Goal: Task Accomplishment & Management: Manage account settings

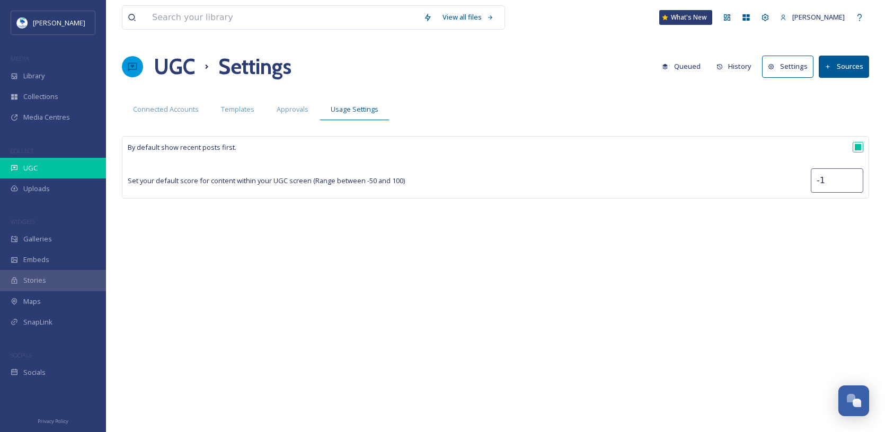
click at [56, 172] on div "UGC" at bounding box center [53, 168] width 106 height 21
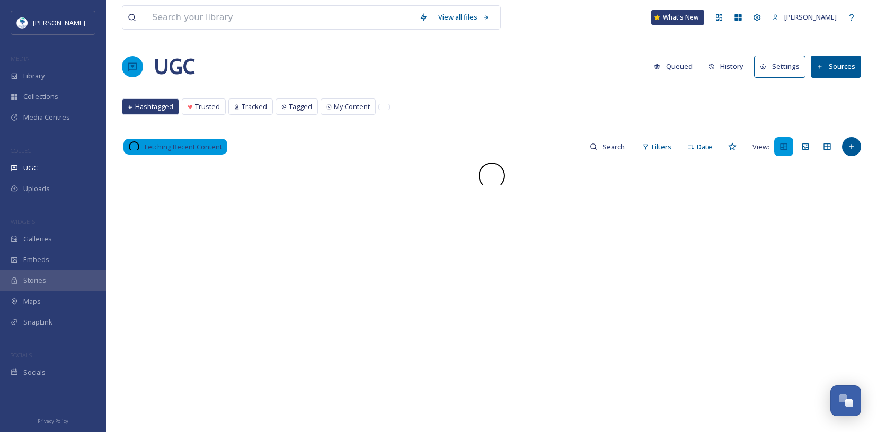
click at [791, 65] on button "Settings" at bounding box center [779, 67] width 51 height 22
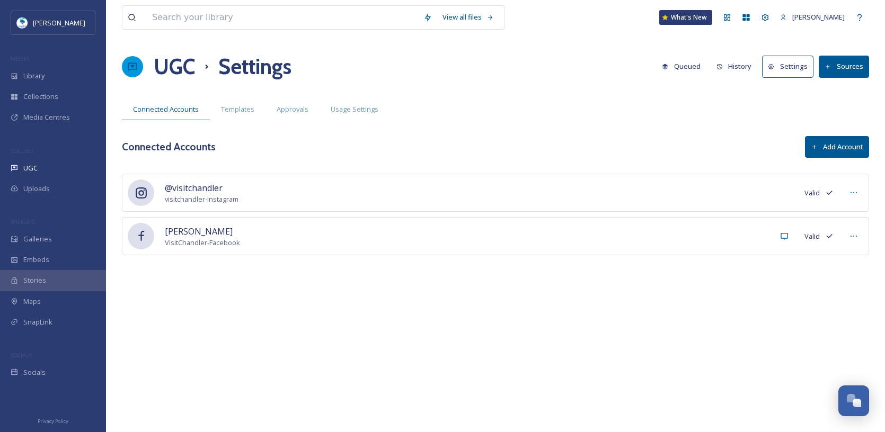
click at [797, 68] on button "Settings" at bounding box center [787, 67] width 51 height 22
click at [221, 114] on span "Templates" at bounding box center [237, 109] width 33 height 10
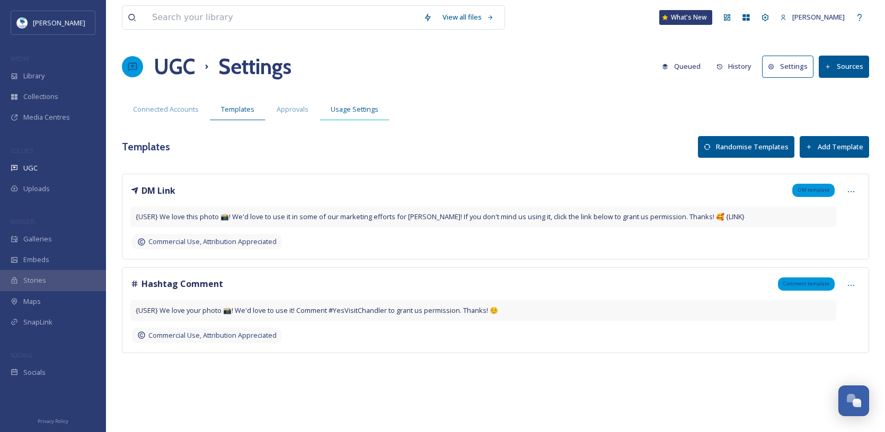
click at [349, 114] on span "Usage Settings" at bounding box center [355, 109] width 48 height 10
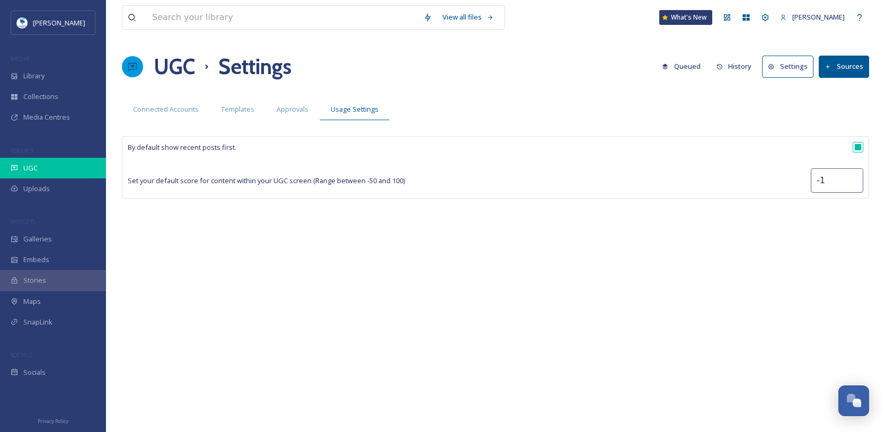
click at [41, 164] on div "UGC" at bounding box center [53, 168] width 106 height 21
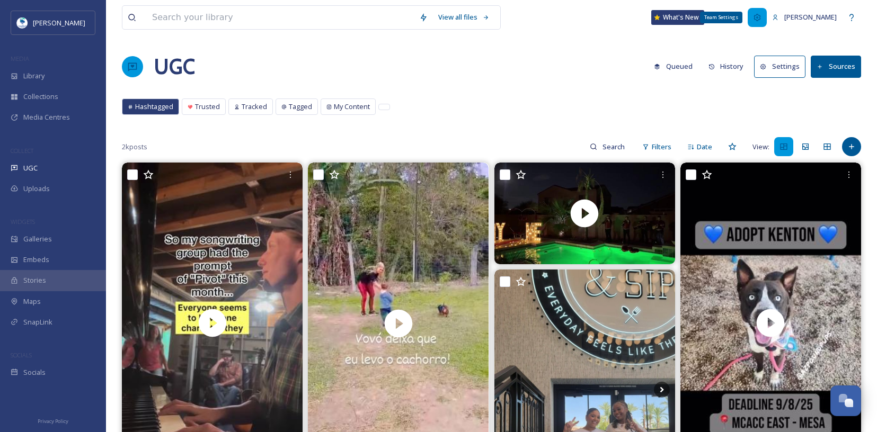
click at [766, 18] on div "Team Settings" at bounding box center [756, 17] width 19 height 19
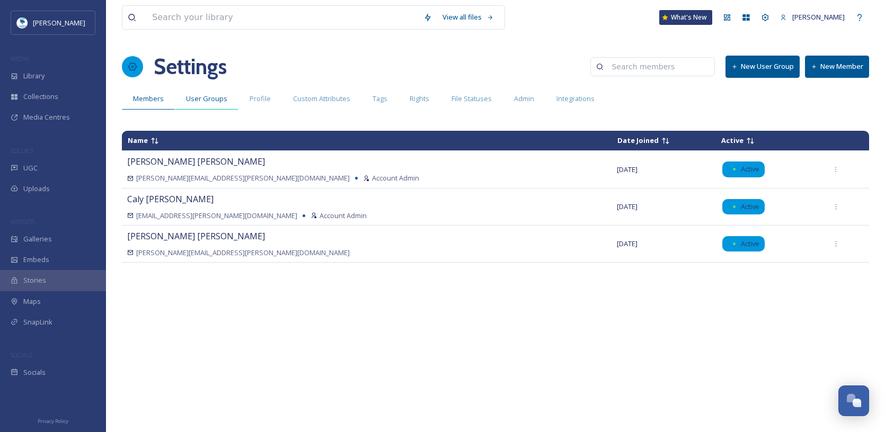
click at [207, 104] on span "User Groups" at bounding box center [206, 99] width 41 height 10
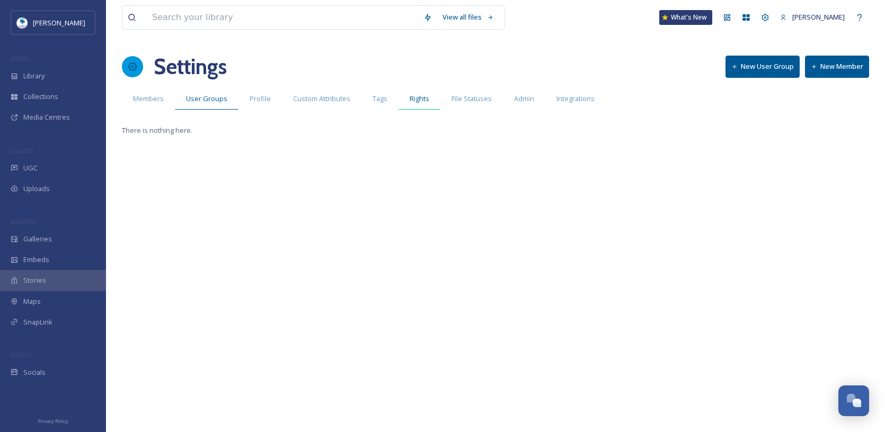
click at [429, 101] on div "Rights" at bounding box center [419, 99] width 42 height 22
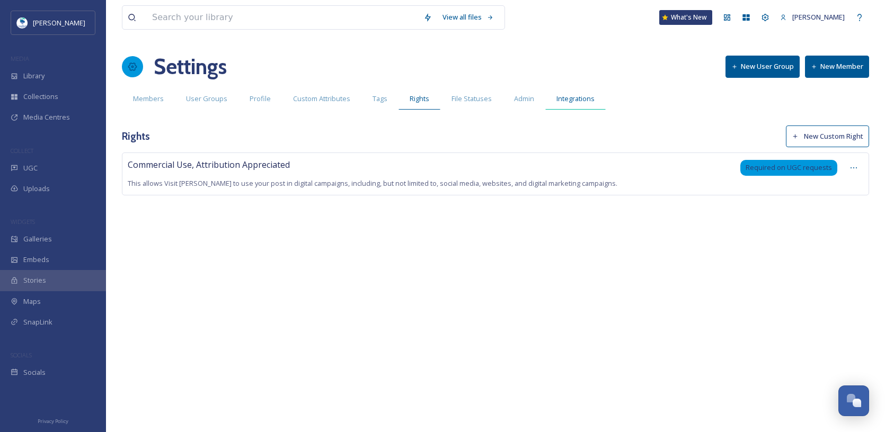
click at [557, 102] on span "Integrations" at bounding box center [575, 99] width 38 height 10
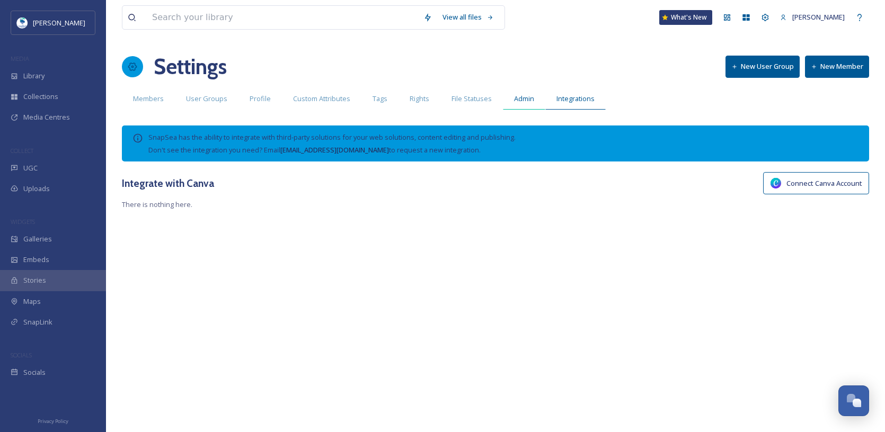
click at [519, 102] on span "Admin" at bounding box center [524, 99] width 20 height 10
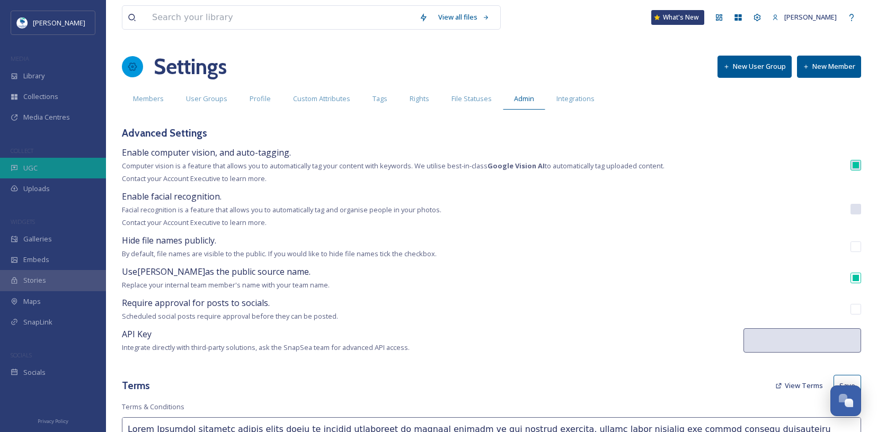
click at [70, 170] on div "UGC" at bounding box center [53, 168] width 106 height 21
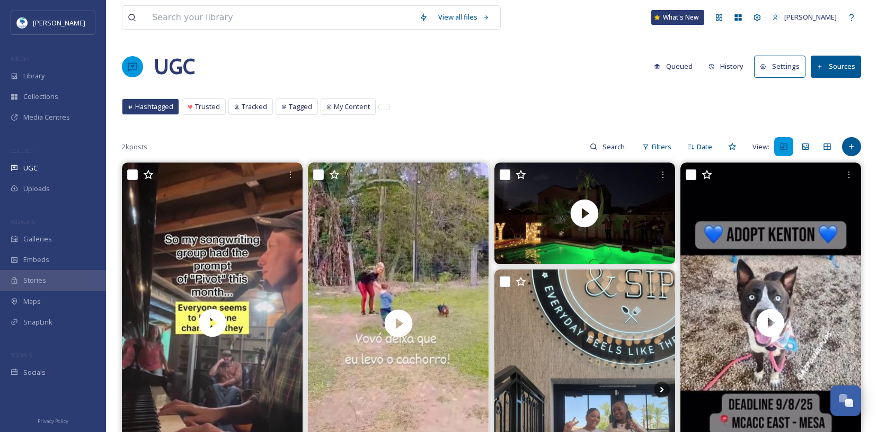
click at [780, 65] on button "Settings" at bounding box center [779, 67] width 51 height 22
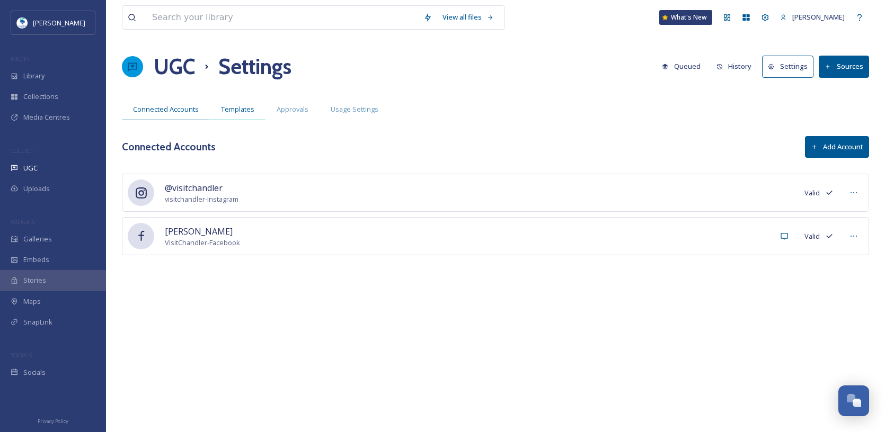
click at [239, 116] on div "Templates" at bounding box center [238, 110] width 56 height 22
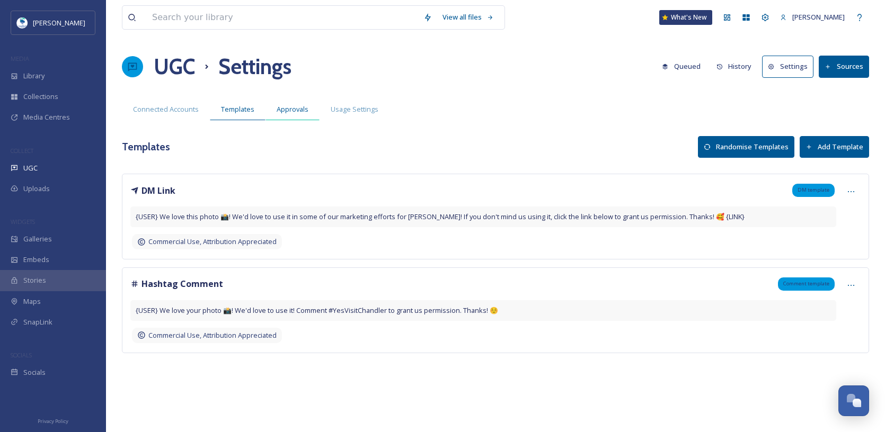
click at [299, 113] on span "Approvals" at bounding box center [292, 109] width 32 height 10
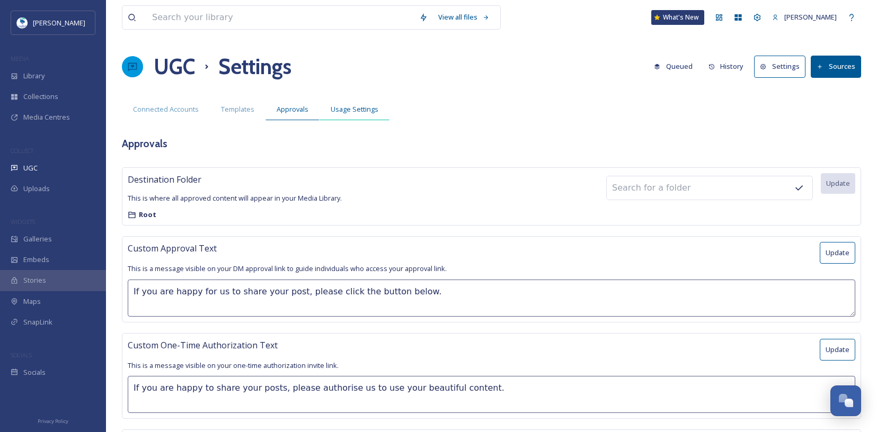
click at [351, 107] on span "Usage Settings" at bounding box center [355, 109] width 48 height 10
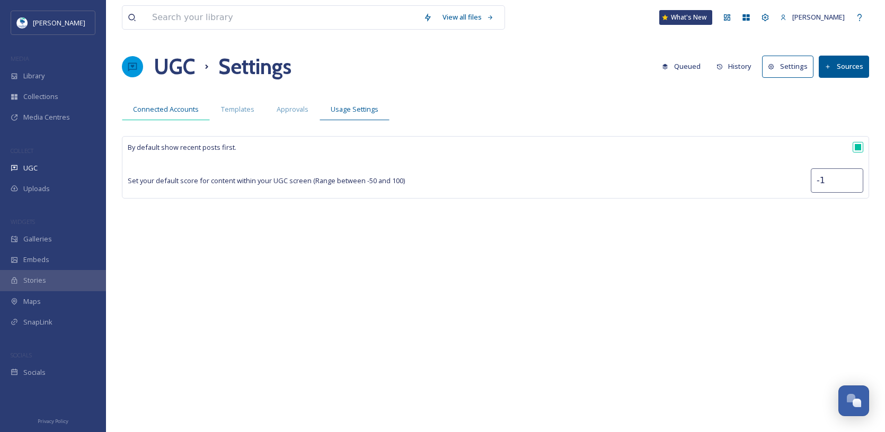
click at [141, 100] on div "Connected Accounts" at bounding box center [166, 110] width 88 height 22
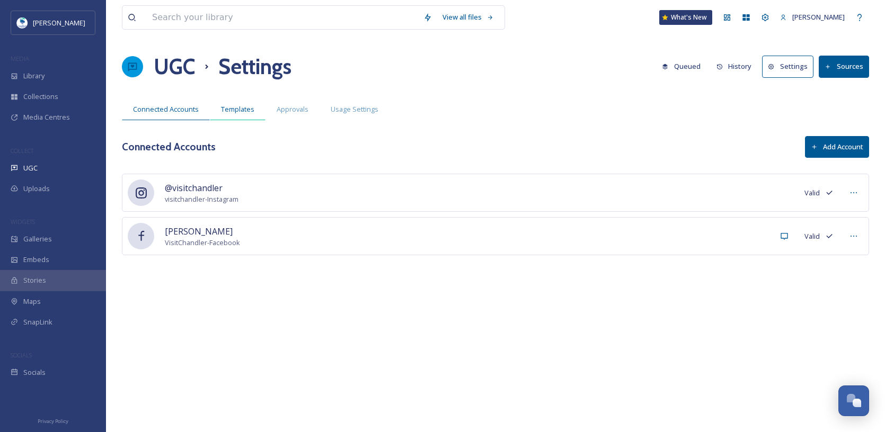
click at [235, 105] on span "Templates" at bounding box center [237, 109] width 33 height 10
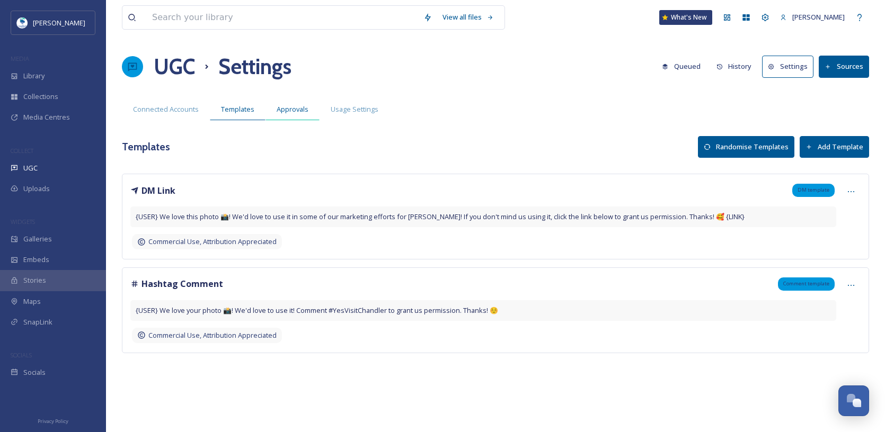
click at [291, 112] on span "Approvals" at bounding box center [292, 109] width 32 height 10
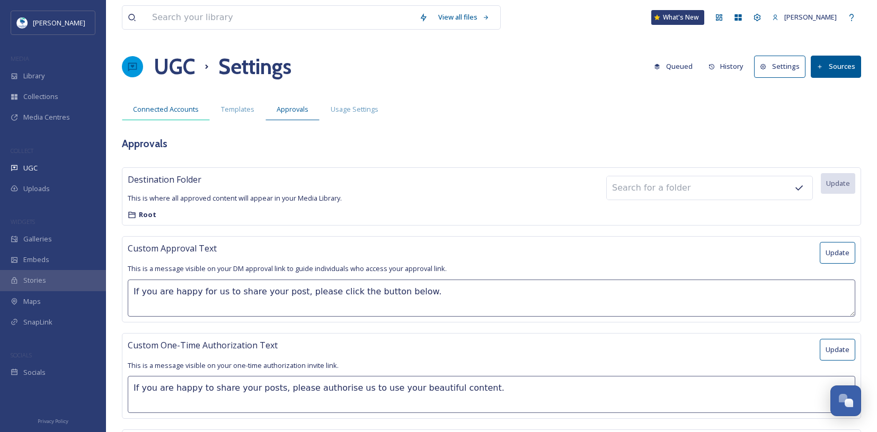
click at [150, 116] on div "Connected Accounts" at bounding box center [166, 110] width 88 height 22
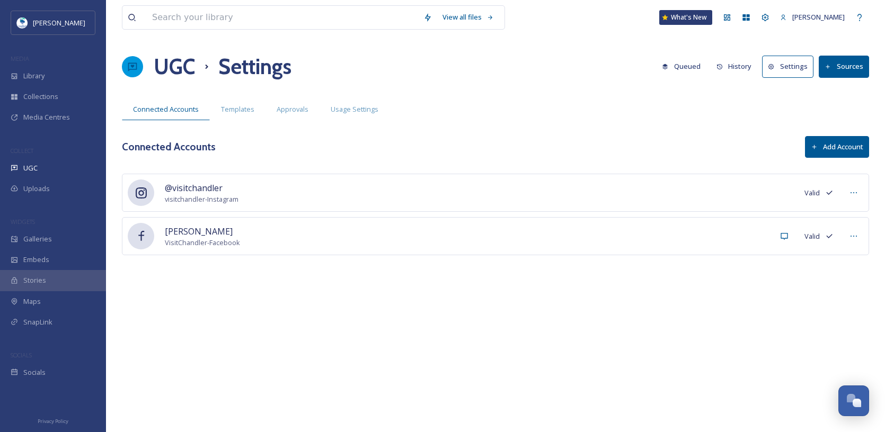
click at [786, 66] on button "Settings" at bounding box center [787, 67] width 51 height 22
click at [785, 74] on button "Settings" at bounding box center [787, 67] width 51 height 22
click at [291, 106] on span "Approvals" at bounding box center [292, 109] width 32 height 10
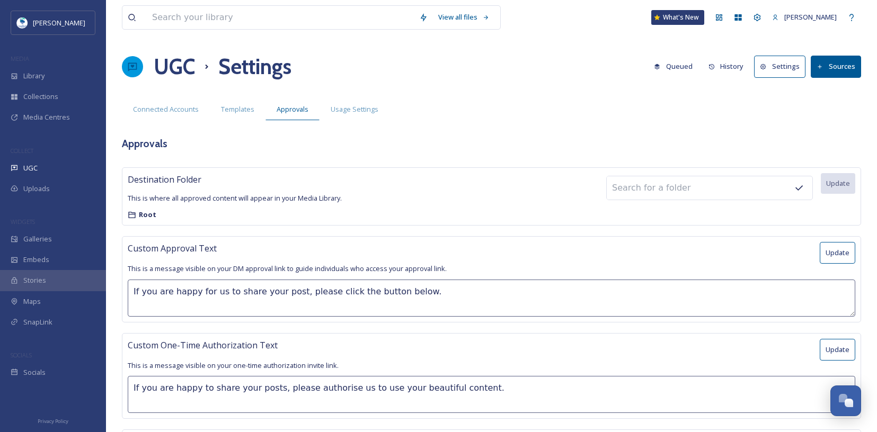
click at [232, 109] on span "Templates" at bounding box center [237, 109] width 33 height 10
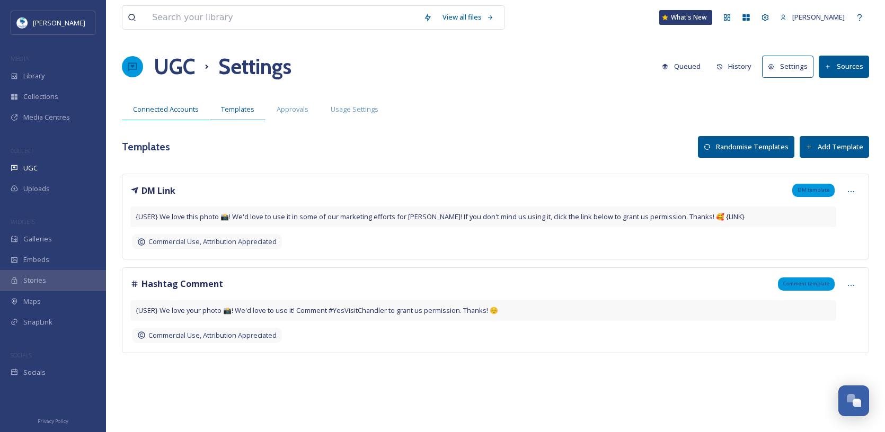
click at [157, 104] on div "Connected Accounts" at bounding box center [166, 110] width 88 height 22
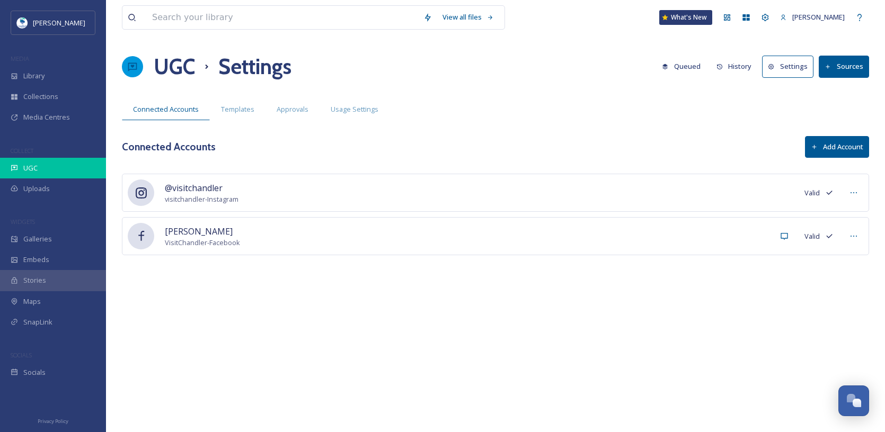
click at [61, 163] on div "UGC" at bounding box center [53, 168] width 106 height 21
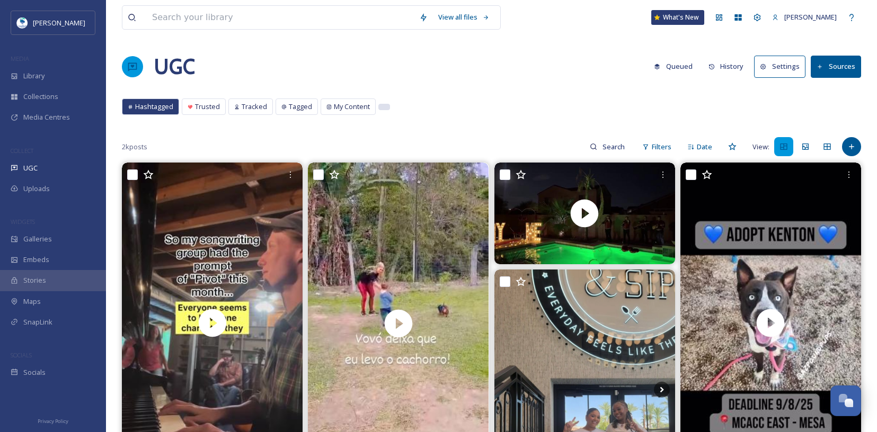
click at [382, 106] on div at bounding box center [384, 106] width 11 height 5
click at [852, 148] on icon at bounding box center [851, 146] width 8 height 8
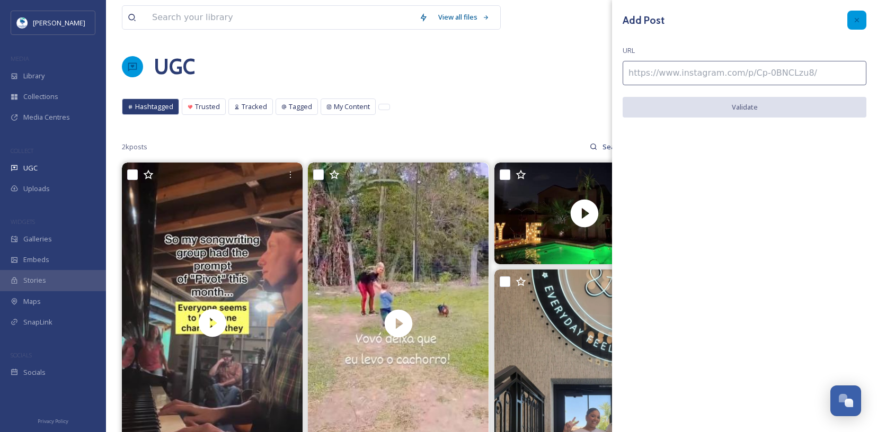
click at [857, 18] on icon at bounding box center [856, 20] width 8 height 8
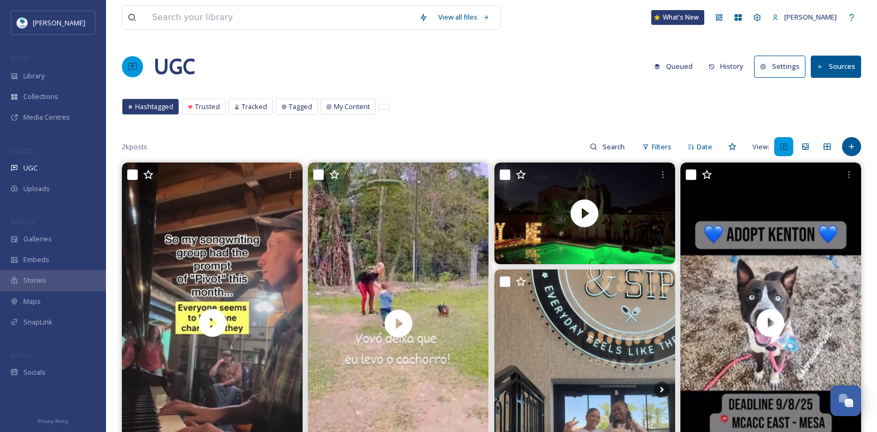
click at [858, 64] on button "Sources" at bounding box center [835, 67] width 50 height 22
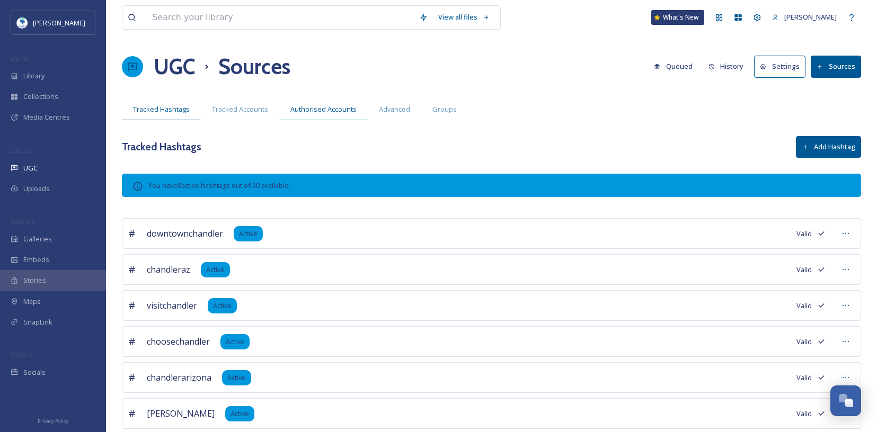
click at [332, 109] on span "Authorised Accounts" at bounding box center [323, 109] width 66 height 10
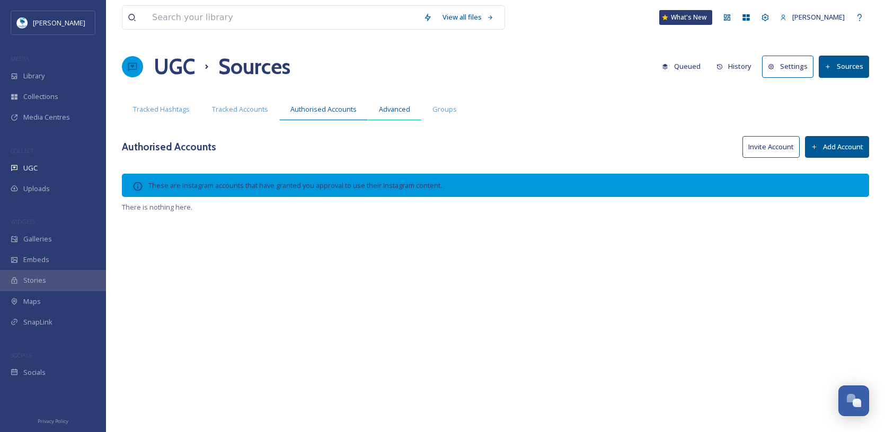
click at [386, 109] on span "Advanced" at bounding box center [394, 109] width 31 height 10
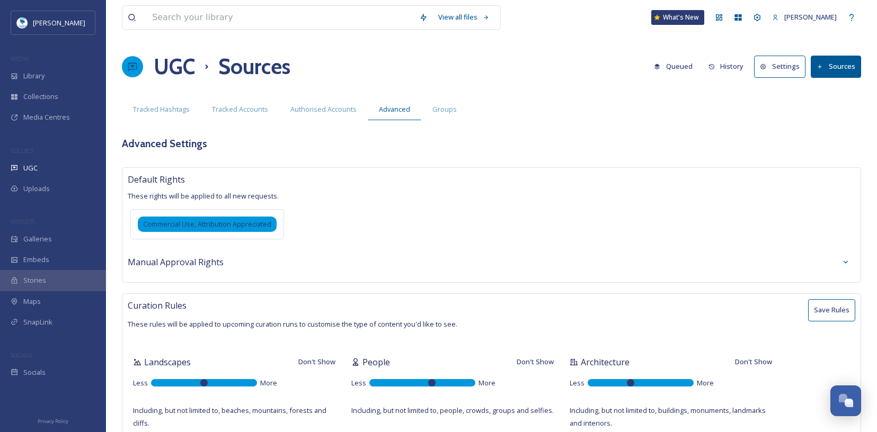
type textarea "realestate,realtor,[MEDICAL_DATA],homeowner,landscaping,nails"
type textarea "estate,agent,piercing"
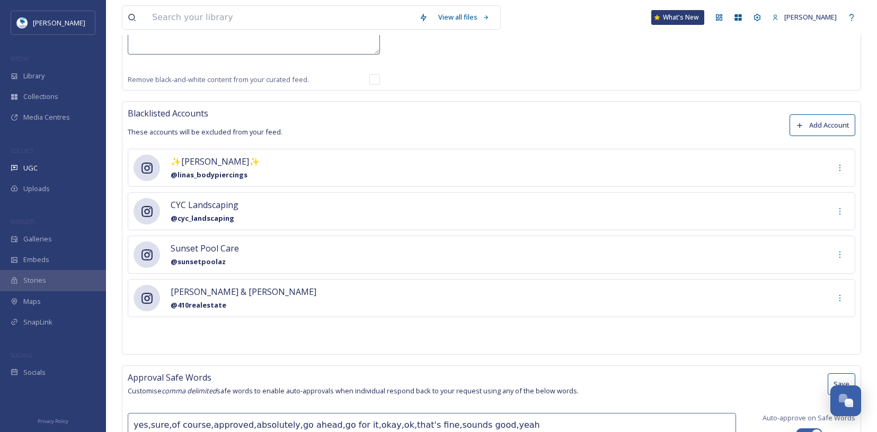
scroll to position [764, 0]
click at [824, 119] on button "Add Account" at bounding box center [822, 124] width 66 height 22
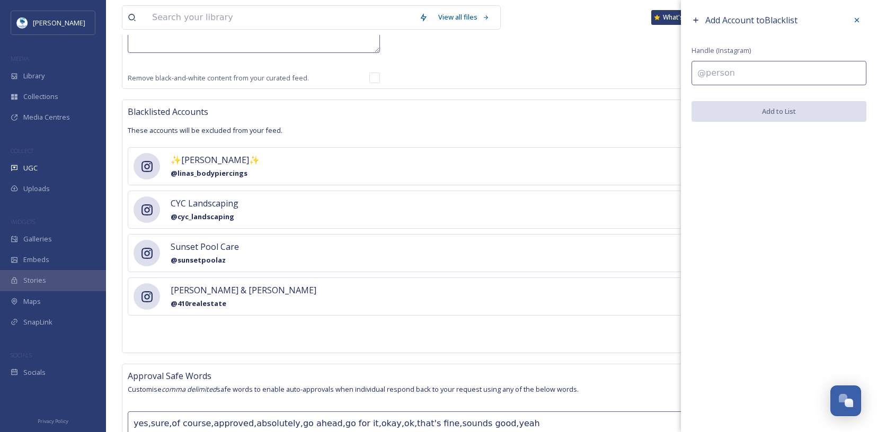
click at [738, 77] on input at bounding box center [778, 73] width 175 height 24
paste input "@tatasaguirre"
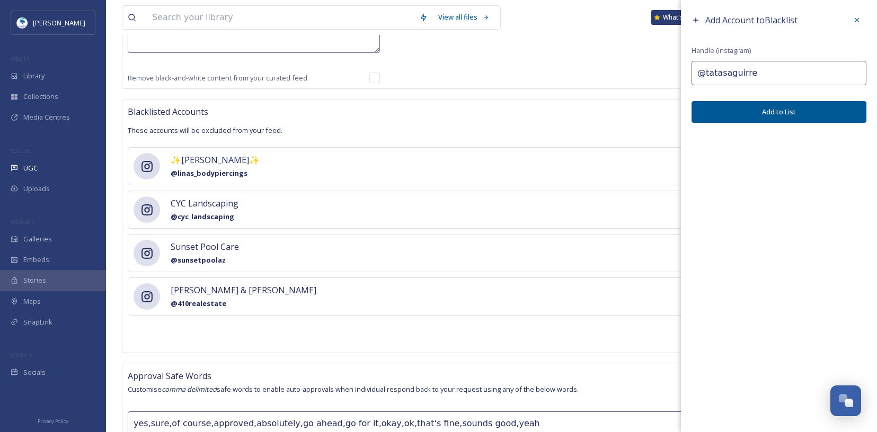
type input "@tatasaguirre"
click at [791, 117] on button "Add to List" at bounding box center [778, 112] width 175 height 22
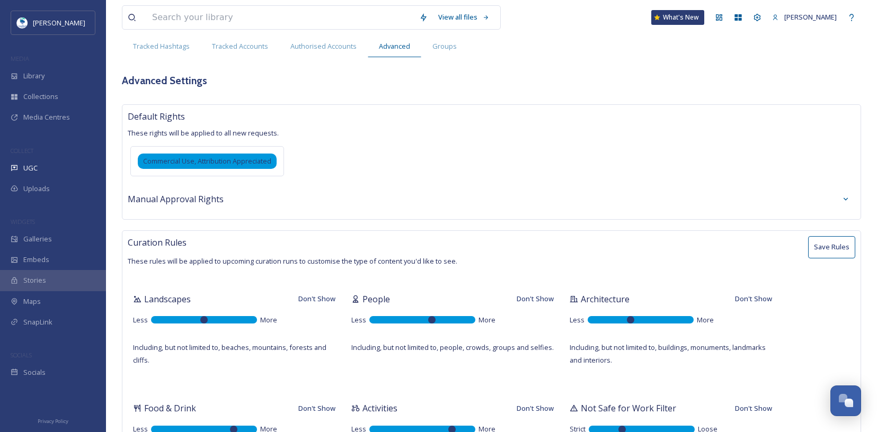
scroll to position [0, 0]
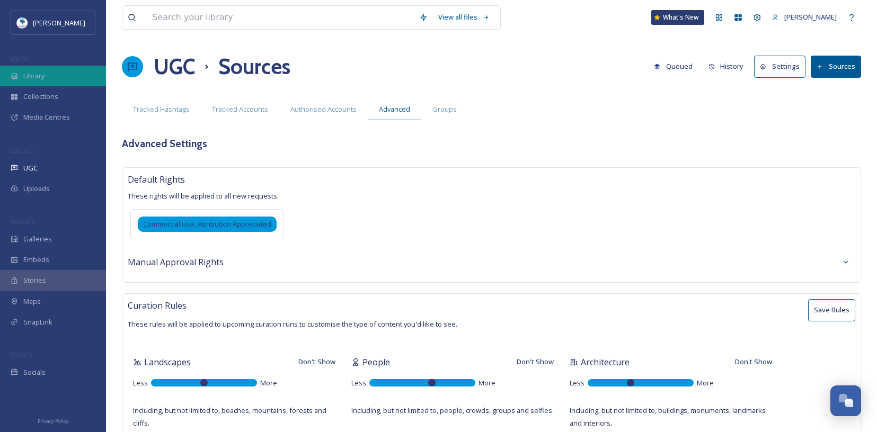
click at [74, 70] on div "Library" at bounding box center [53, 76] width 106 height 21
